Goal: Communication & Community: Participate in discussion

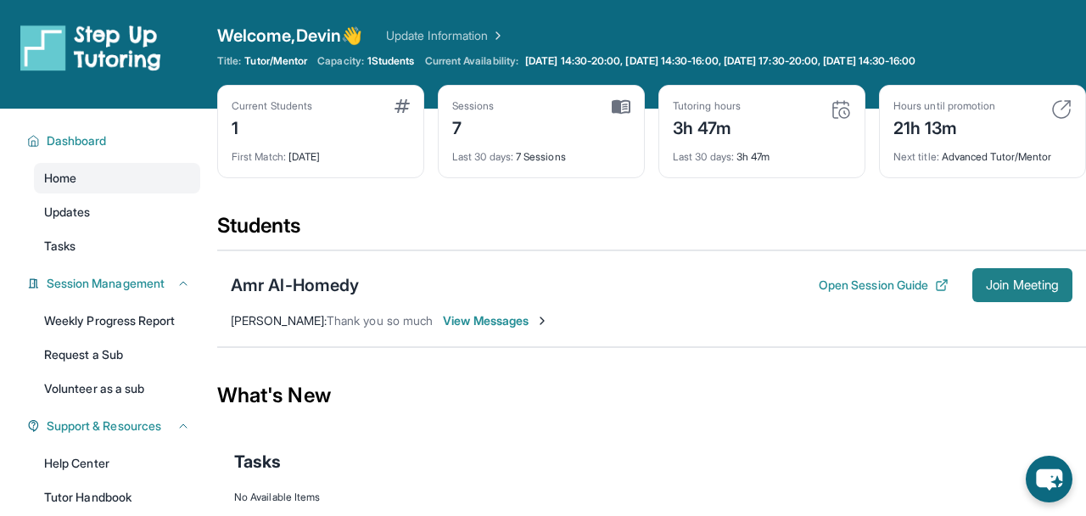
click at [987, 273] on button "Join Meeting" at bounding box center [1022, 285] width 100 height 34
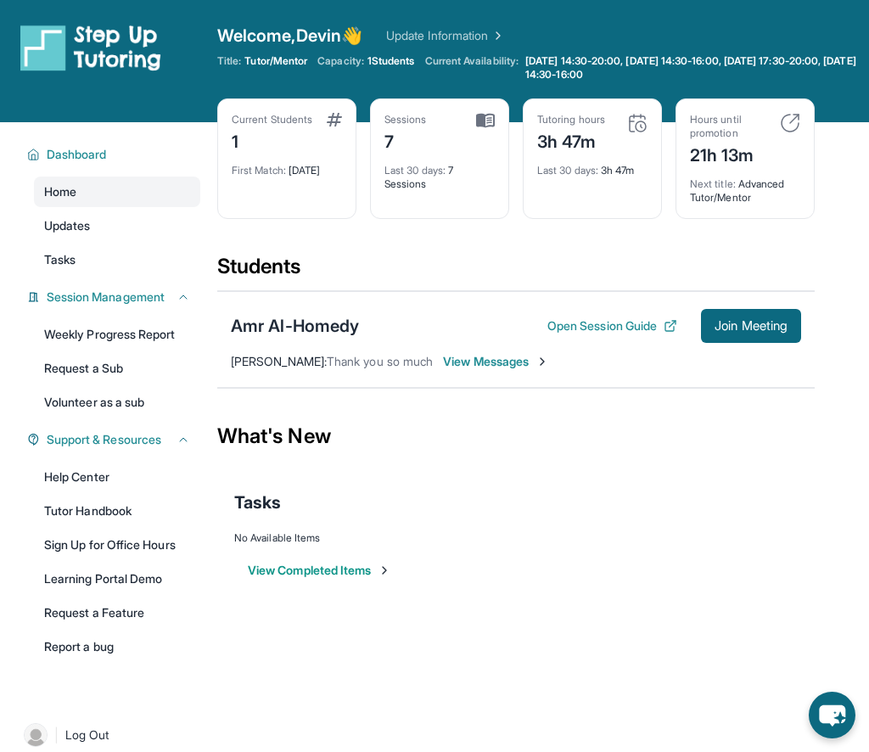
click at [499, 363] on span "View Messages" at bounding box center [496, 361] width 106 height 17
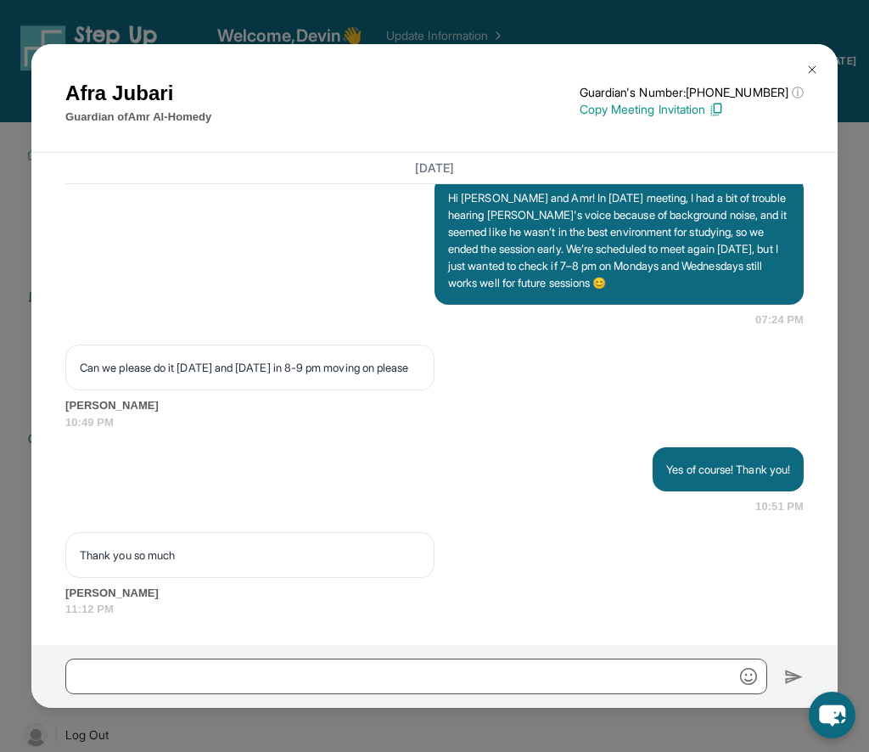
scroll to position [4679, 0]
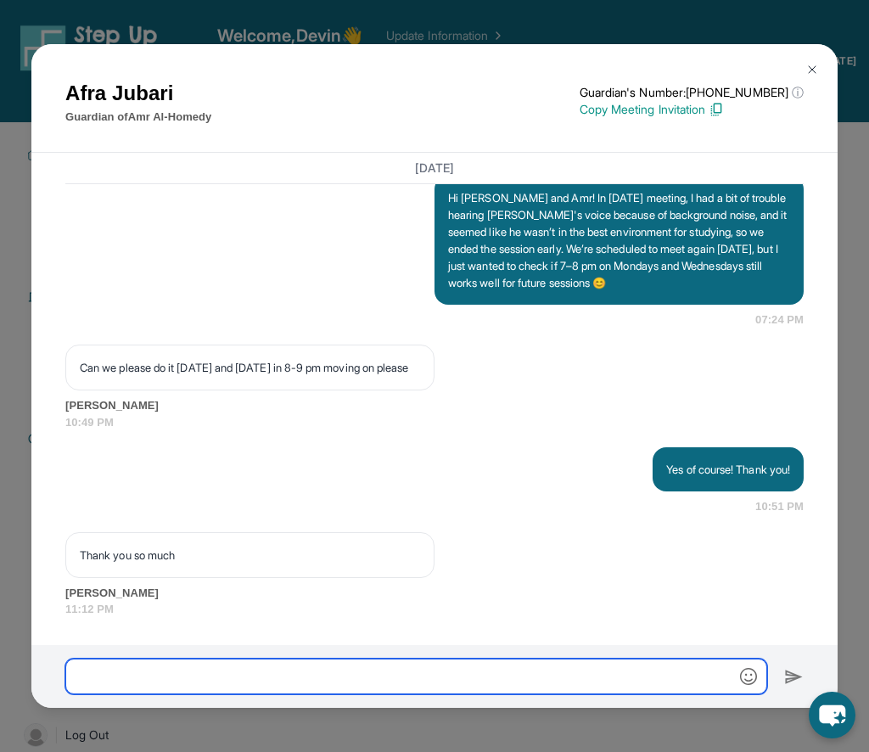
click at [327, 515] on input "text" at bounding box center [416, 676] width 702 height 36
type input "*"
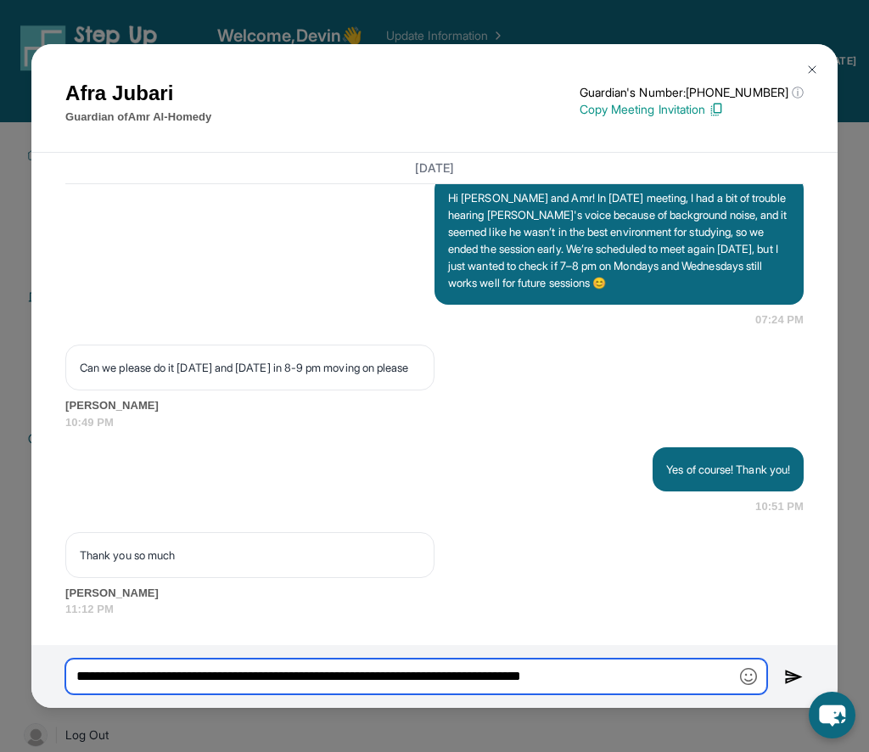
type input "**********"
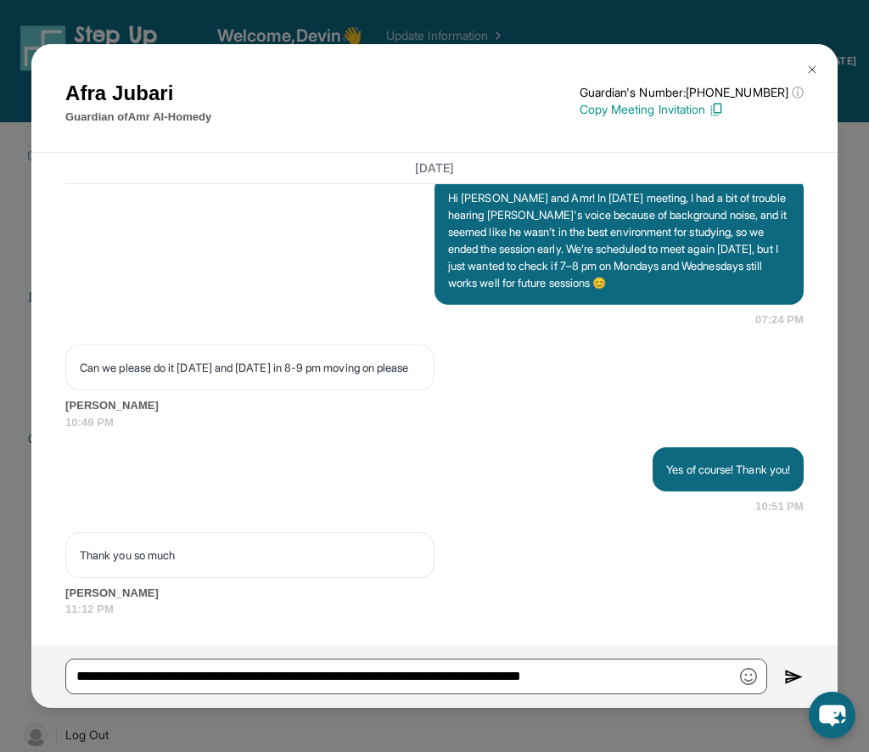
click at [795, 515] on img at bounding box center [794, 677] width 20 height 20
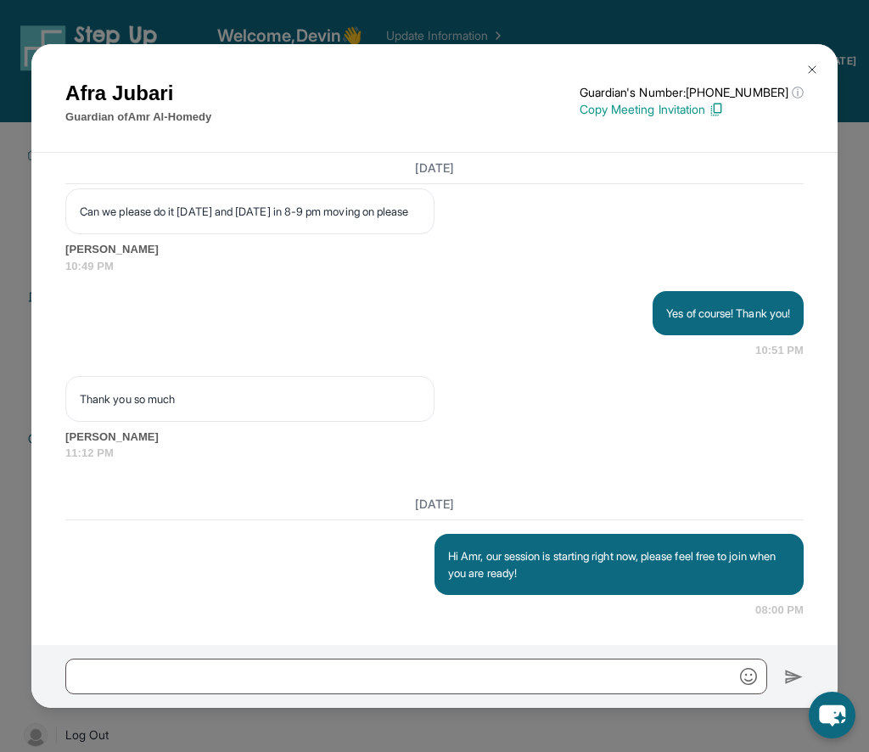
scroll to position [4835, 0]
click at [808, 63] on img at bounding box center [812, 70] width 14 height 14
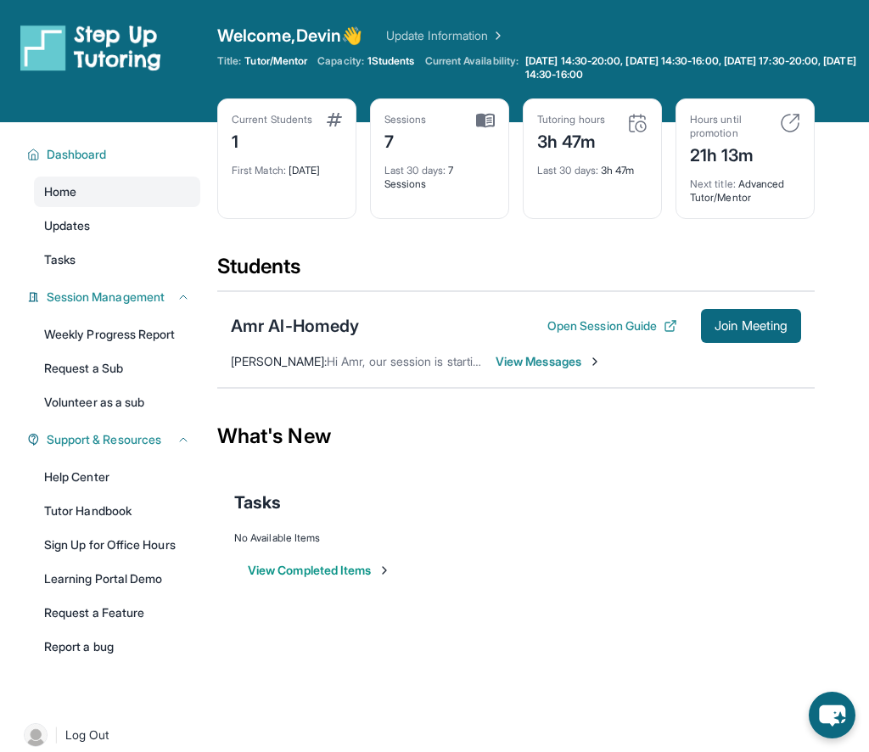
click at [547, 362] on span "View Messages" at bounding box center [548, 361] width 106 height 17
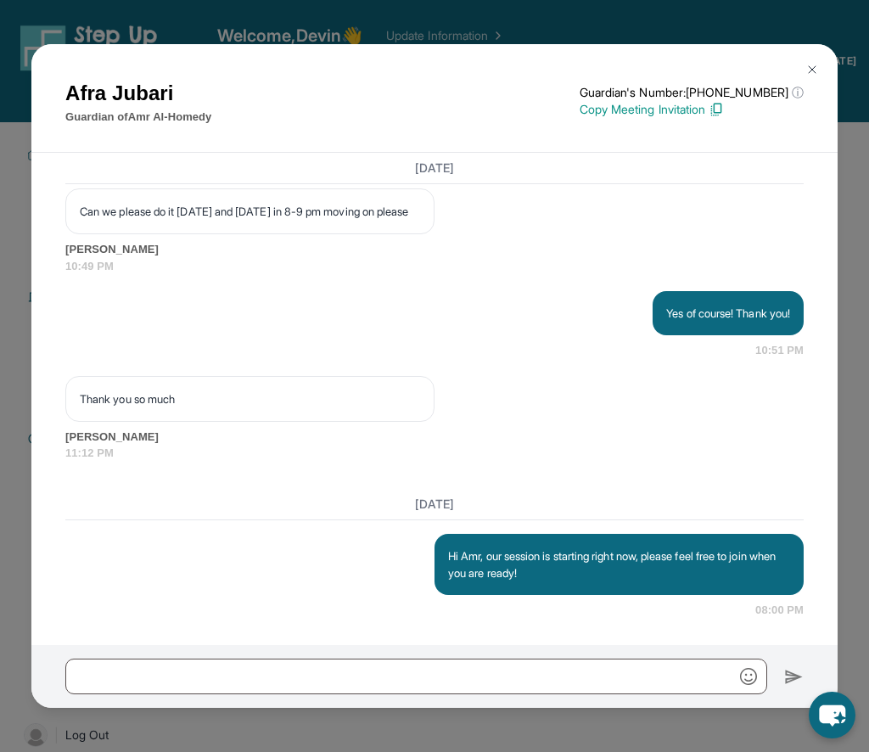
scroll to position [4835, 0]
click at [816, 66] on img at bounding box center [812, 70] width 14 height 14
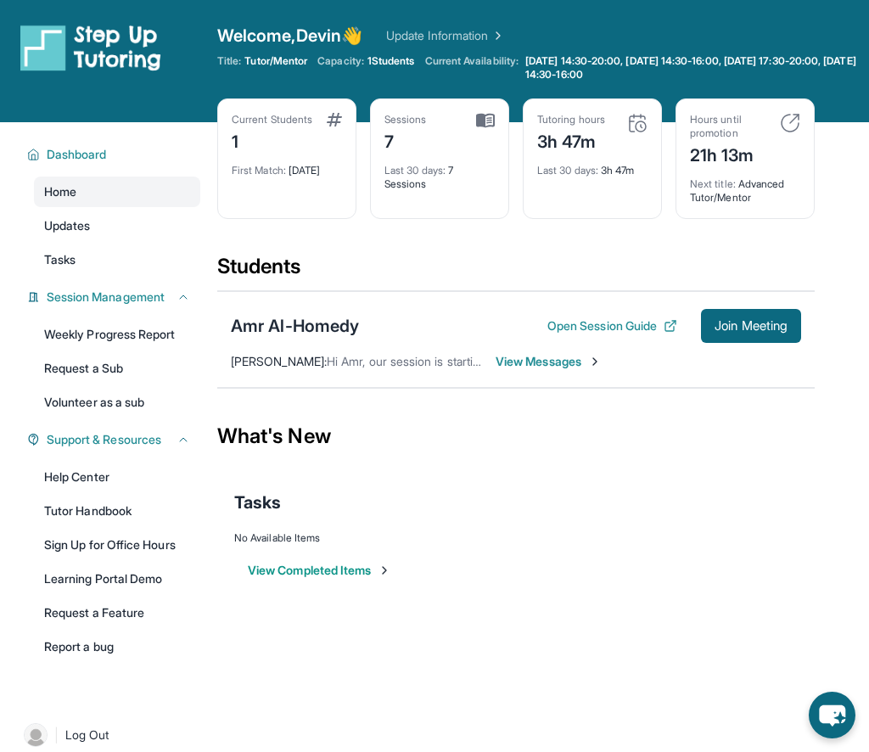
click at [591, 472] on div "What's New" at bounding box center [515, 436] width 597 height 75
